Goal: Find specific page/section: Find specific page/section

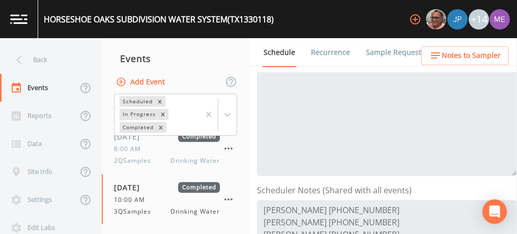
scroll to position [172, 0]
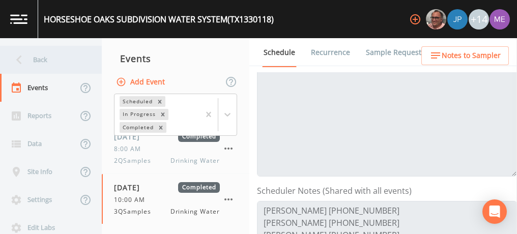
click at [39, 57] on div "Back" at bounding box center [46, 60] width 92 height 28
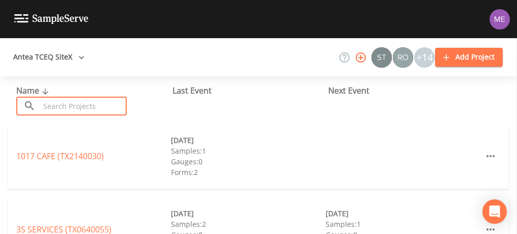
click at [114, 106] on input "text" at bounding box center [83, 106] width 87 height 19
type input "1"
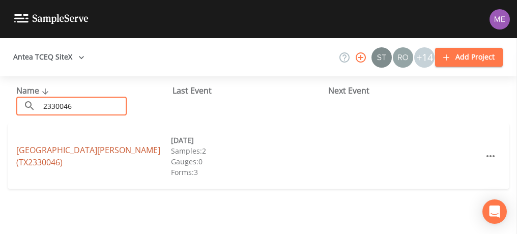
type input "2330046"
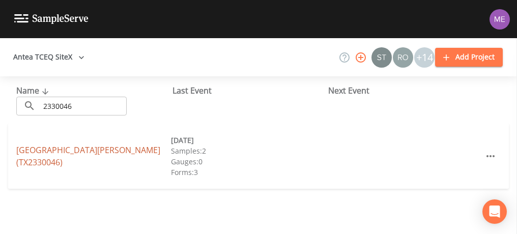
click at [41, 160] on link "[GEOGRAPHIC_DATA][PERSON_NAME] (TX2330046)" at bounding box center [88, 155] width 144 height 23
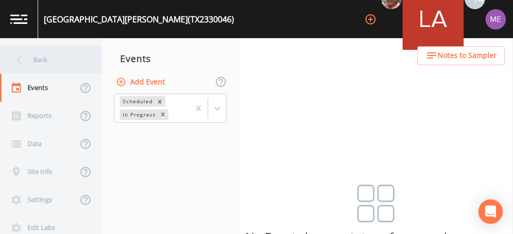
click at [42, 55] on div "Back" at bounding box center [46, 60] width 92 height 28
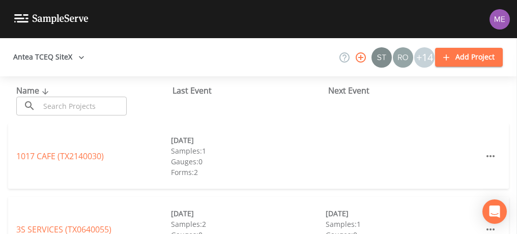
click at [108, 106] on input "text" at bounding box center [83, 106] width 87 height 19
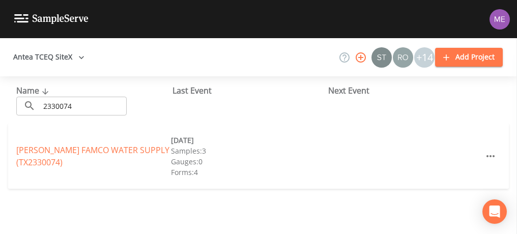
click at [280, 143] on div "[DATE]" at bounding box center [248, 140] width 155 height 11
click at [79, 103] on input "2330074" at bounding box center [83, 106] width 87 height 19
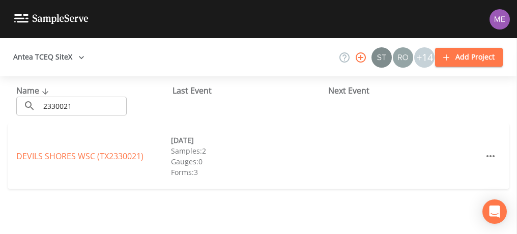
click at [347, 209] on div "Name ​ 2330021 ​ Last Event Next Event [GEOGRAPHIC_DATA] (TX2330021) [DATE] Sam…" at bounding box center [258, 155] width 517 height 158
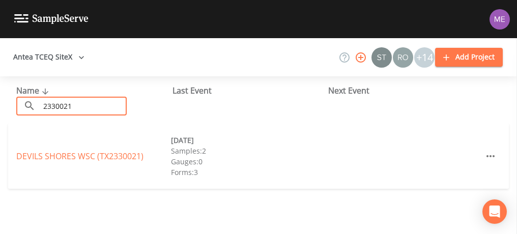
click at [93, 106] on input "2330021" at bounding box center [83, 106] width 87 height 19
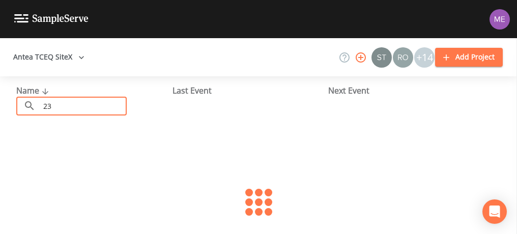
type input "2"
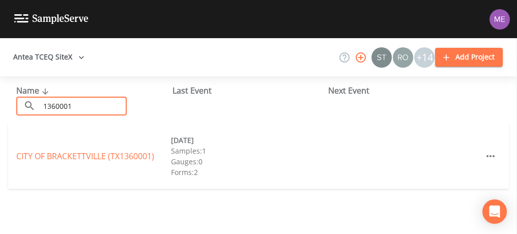
type input "1360001"
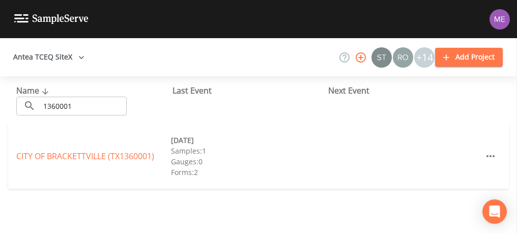
click at [300, 141] on div "[DATE]" at bounding box center [248, 140] width 155 height 11
